Goal: Transaction & Acquisition: Register for event/course

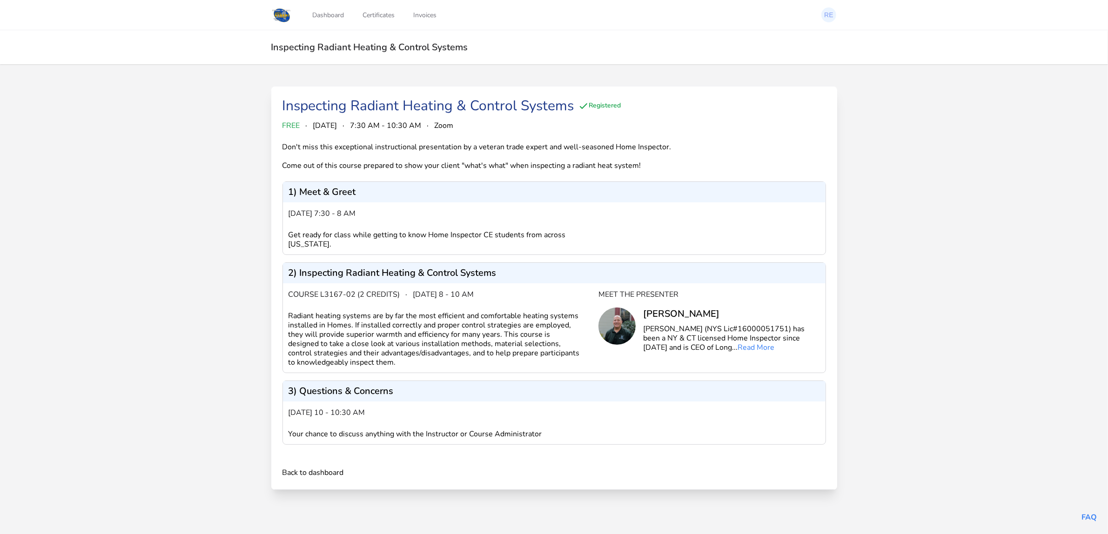
scroll to position [10, 0]
click at [615, 101] on div "Registered" at bounding box center [599, 106] width 43 height 11
click at [510, 103] on div "Inspecting Radiant Heating & Control Systems" at bounding box center [428, 106] width 292 height 17
click at [808, 117] on button "Register Now" at bounding box center [791, 109] width 70 height 22
